Goal: Task Accomplishment & Management: Complete application form

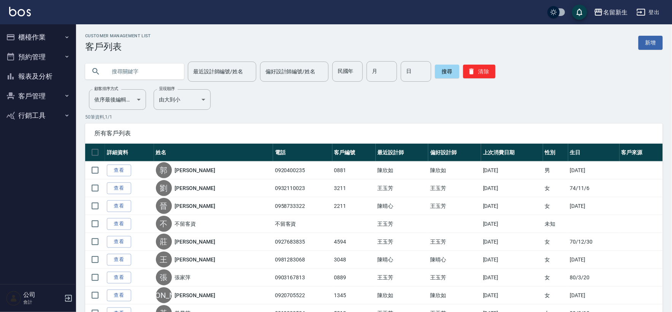
click at [344, 65] on div "民國年 民國年" at bounding box center [347, 71] width 30 height 21
type input "84"
type input "01"
type input "15"
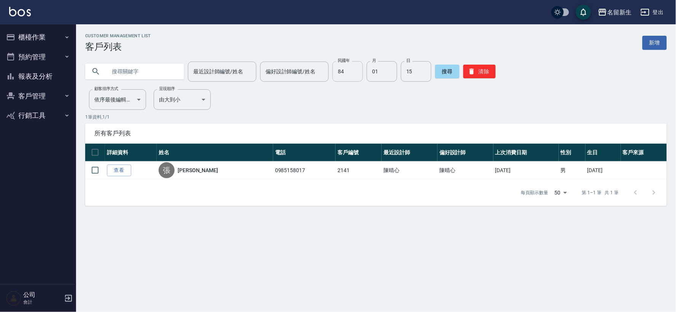
drag, startPoint x: 362, startPoint y: 56, endPoint x: 346, endPoint y: 72, distance: 22.6
click at [356, 62] on div "最近設計師編號/姓名 最近設計師編號/姓名 偏好設計師編號/姓名 偏好設計師編號/姓名 民國年 84 民國年 月 01 月 日 15 日 搜尋 清除" at bounding box center [371, 67] width 591 height 30
click at [506, 81] on div "最近設計師編號/姓名 最近設計師編號/姓名 偏好設計師編號/姓名 偏好設計師編號/姓名 民國年 84 民國年 月 01 月 日 15 日 搜尋 清除" at bounding box center [376, 71] width 582 height 21
click at [484, 75] on button "清除" at bounding box center [479, 72] width 32 height 14
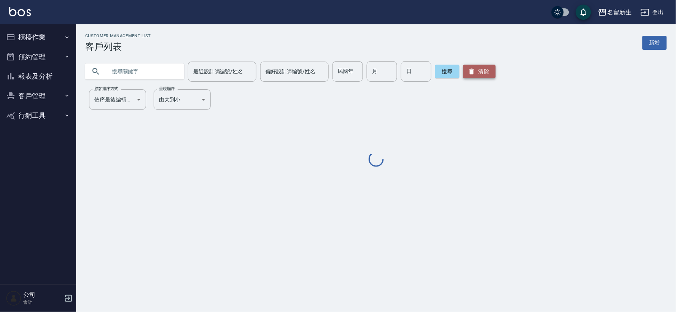
click at [484, 75] on button "清除" at bounding box center [479, 72] width 32 height 14
click at [348, 75] on div "民國年 民國年" at bounding box center [347, 71] width 30 height 21
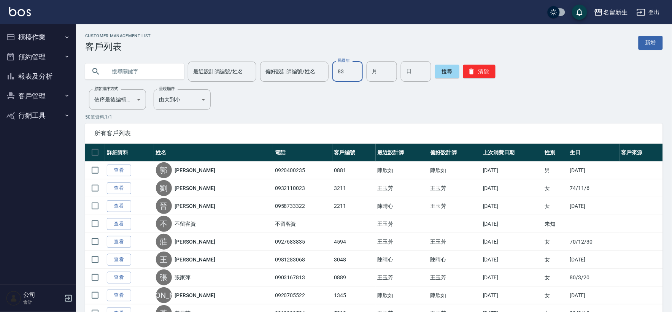
type input "83"
type input "01"
type input "11"
